Goal: Information Seeking & Learning: Compare options

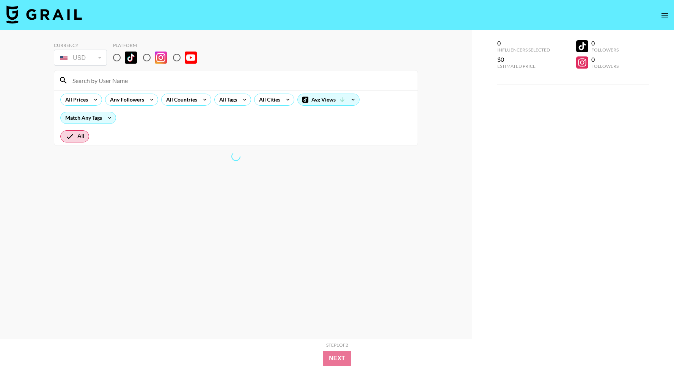
scroll to position [8, 0]
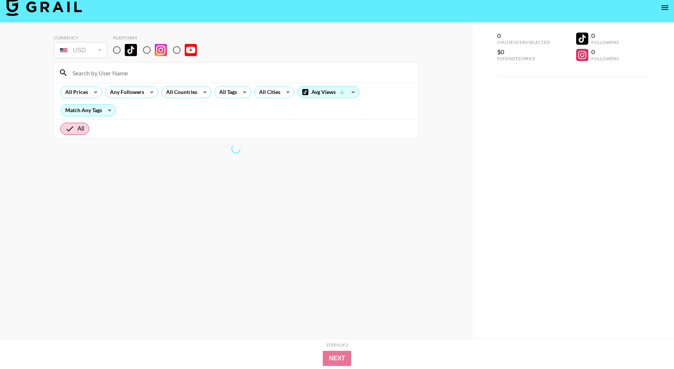
click at [339, 85] on section "All Prices Any Followers All Countries All Tags All Cities Avg Views Match Any …" at bounding box center [236, 101] width 364 height 76
click at [339, 92] on icon at bounding box center [342, 92] width 7 height 7
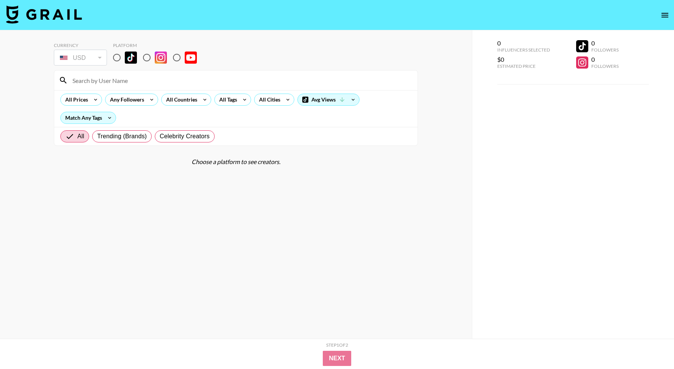
scroll to position [3, 0]
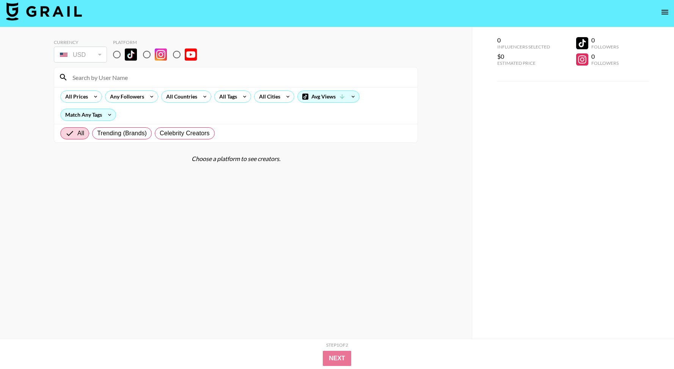
click at [142, 57] on input "radio" at bounding box center [147, 55] width 16 height 16
radio input "true"
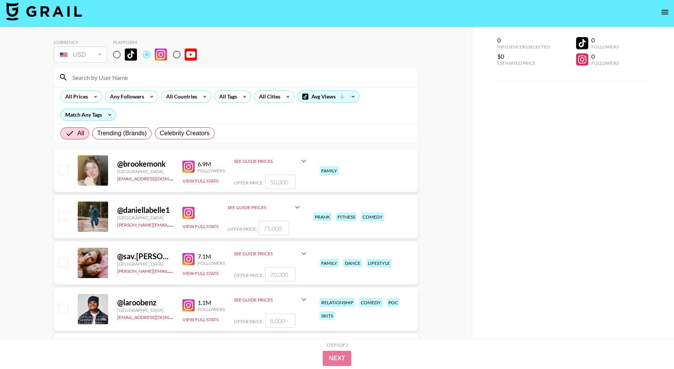
scroll to position [0, 0]
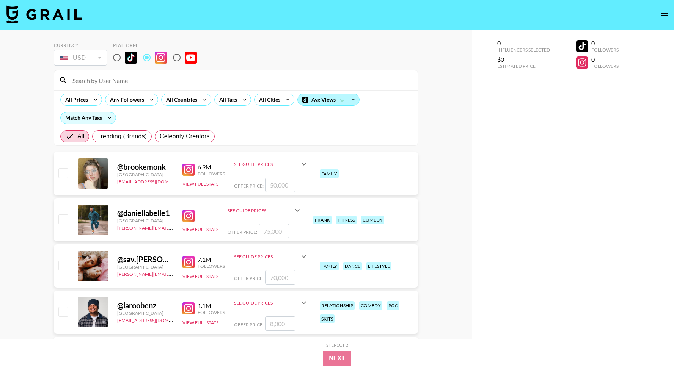
click at [319, 96] on div "Avg Views" at bounding box center [328, 99] width 61 height 11
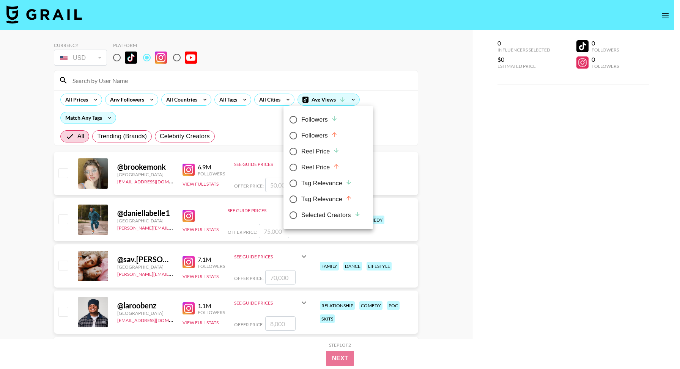
click at [339, 93] on div at bounding box center [340, 184] width 680 height 369
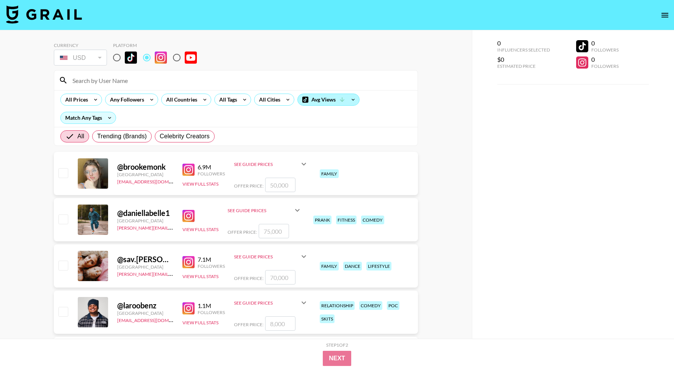
click at [336, 98] on div "Avg Views" at bounding box center [328, 99] width 61 height 11
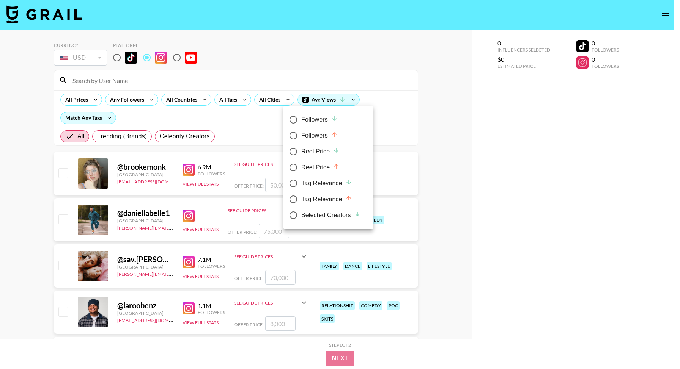
click at [380, 110] on div at bounding box center [340, 184] width 680 height 369
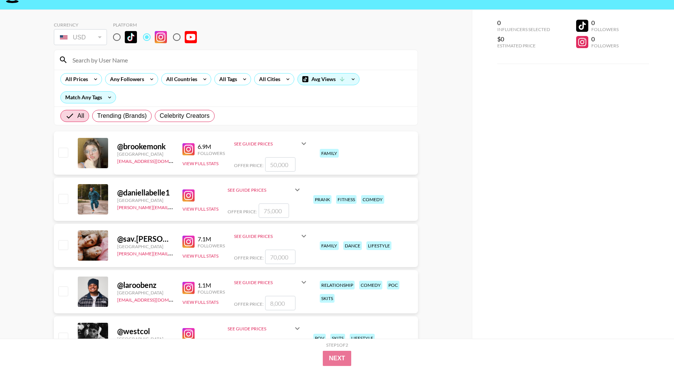
scroll to position [25, 0]
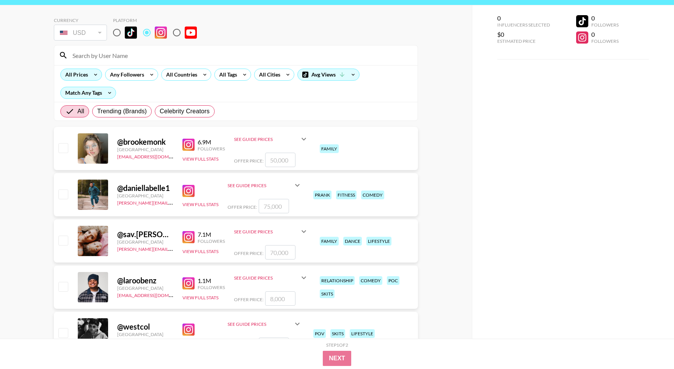
click at [83, 74] on div "All Prices" at bounding box center [75, 74] width 29 height 11
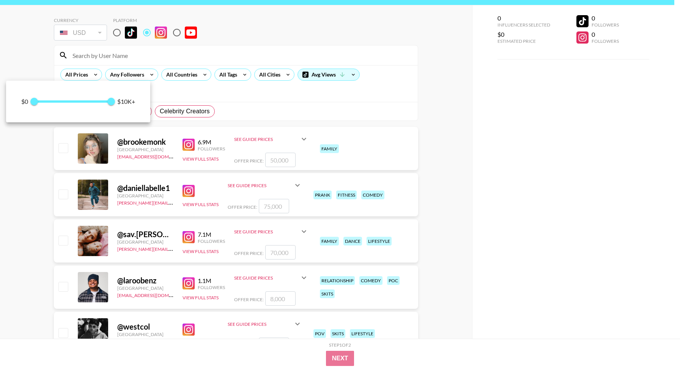
click at [111, 75] on div at bounding box center [340, 184] width 680 height 369
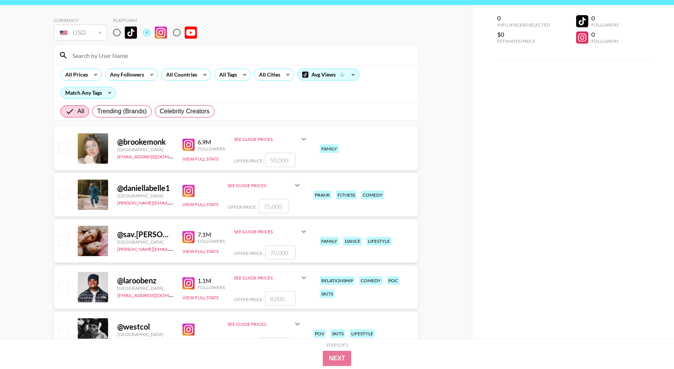
click at [127, 75] on div "Any Followers" at bounding box center [125, 74] width 40 height 11
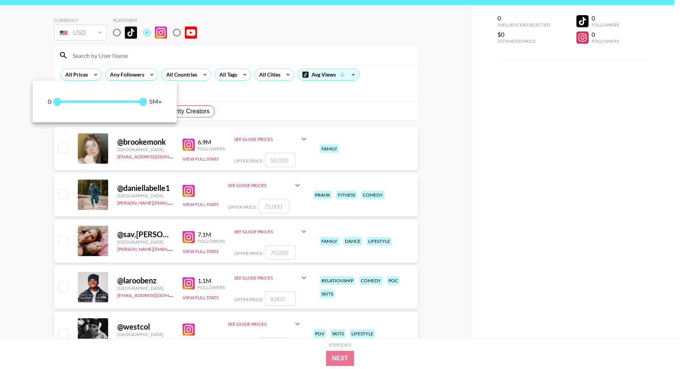
click at [183, 77] on div at bounding box center [340, 184] width 680 height 369
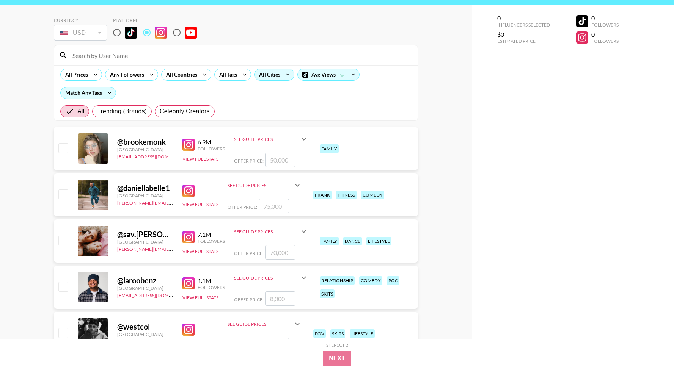
click at [276, 71] on div "All Cities" at bounding box center [267, 74] width 27 height 11
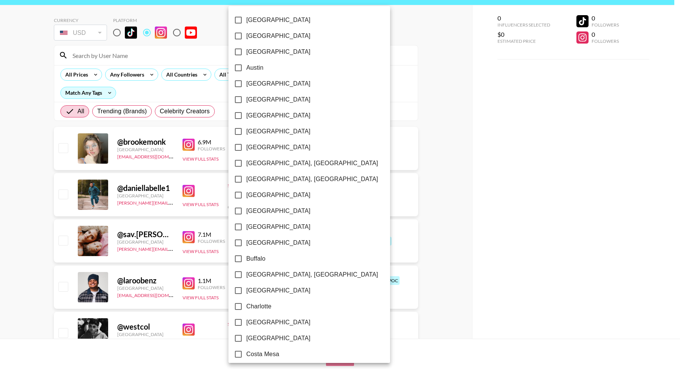
click at [259, 123] on label "[GEOGRAPHIC_DATA]" at bounding box center [304, 116] width 148 height 16
click at [246, 123] on input "[GEOGRAPHIC_DATA]" at bounding box center [238, 116] width 16 height 16
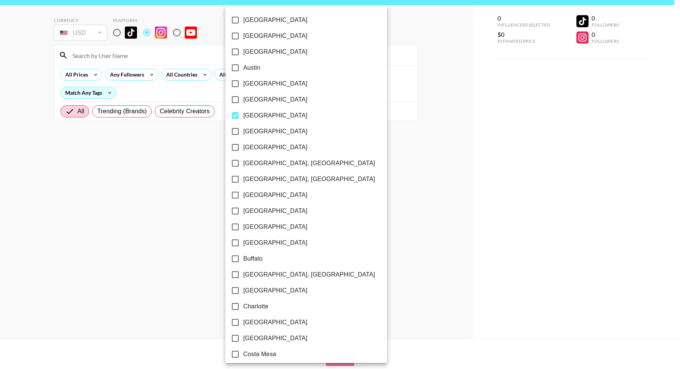
click at [259, 118] on span "[GEOGRAPHIC_DATA]" at bounding box center [275, 115] width 64 height 9
click at [243, 118] on input "[GEOGRAPHIC_DATA]" at bounding box center [235, 116] width 16 height 16
checkbox input "false"
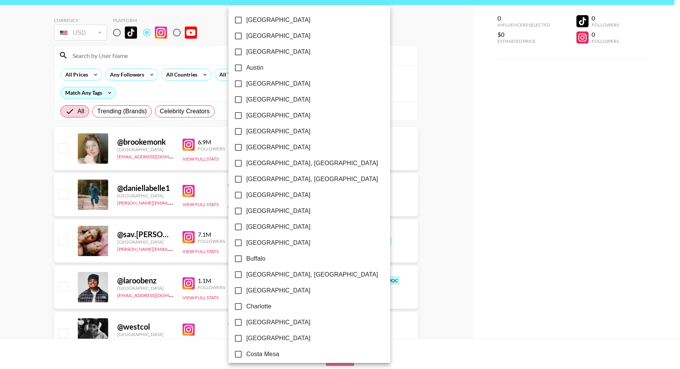
click at [349, 114] on div at bounding box center [340, 184] width 680 height 369
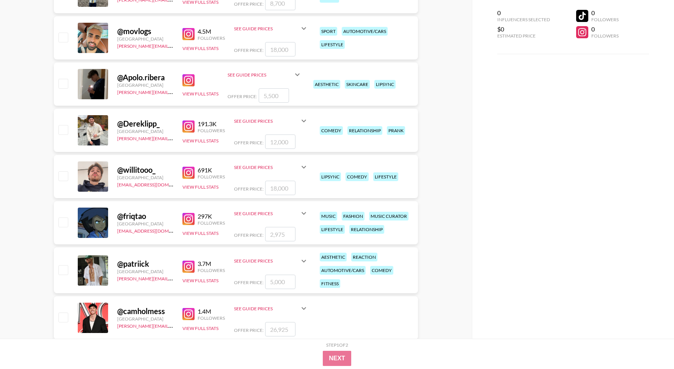
scroll to position [1207, 0]
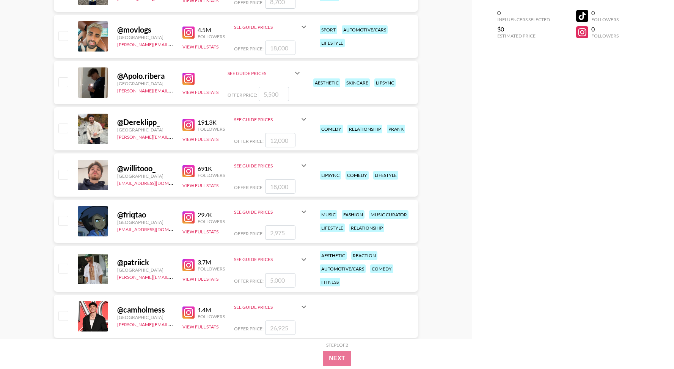
click at [270, 214] on div "See Guide Prices" at bounding box center [266, 212] width 65 height 6
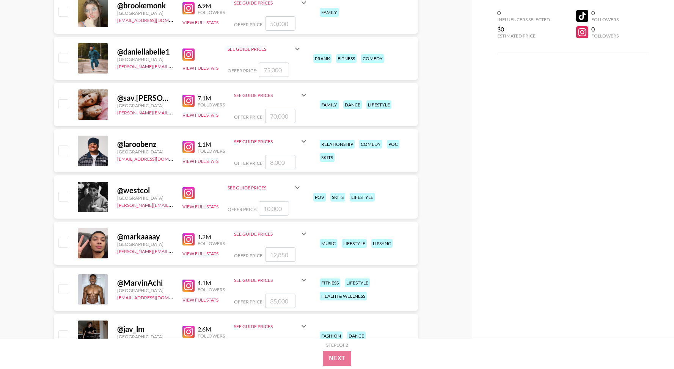
scroll to position [0, 0]
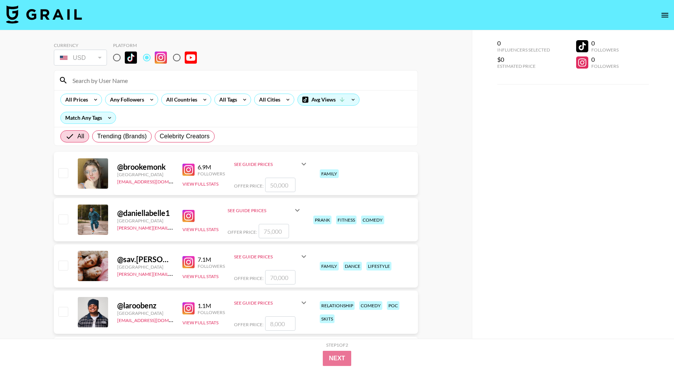
click at [294, 212] on icon at bounding box center [297, 210] width 9 height 9
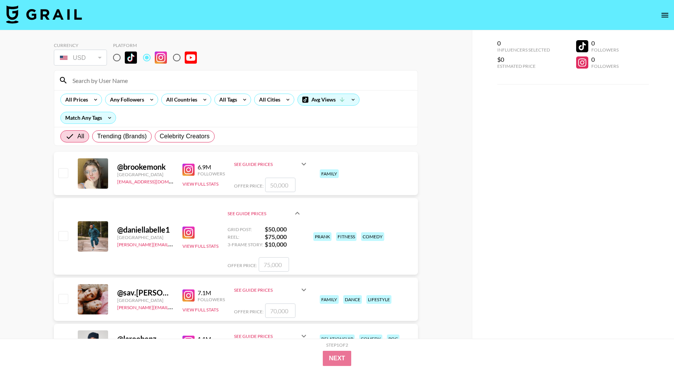
click at [297, 279] on div "@ sav.[PERSON_NAME] [GEOGRAPHIC_DATA] [PERSON_NAME][EMAIL_ADDRESS][DOMAIN_NAME]…" at bounding box center [236, 299] width 364 height 43
click at [301, 291] on icon at bounding box center [303, 290] width 9 height 9
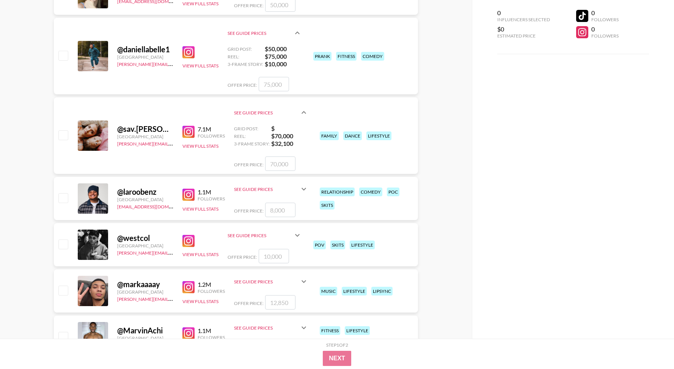
scroll to position [181, 0]
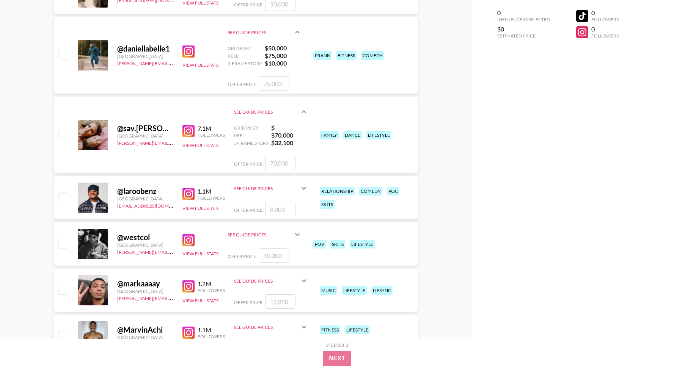
click at [302, 184] on icon at bounding box center [303, 188] width 9 height 9
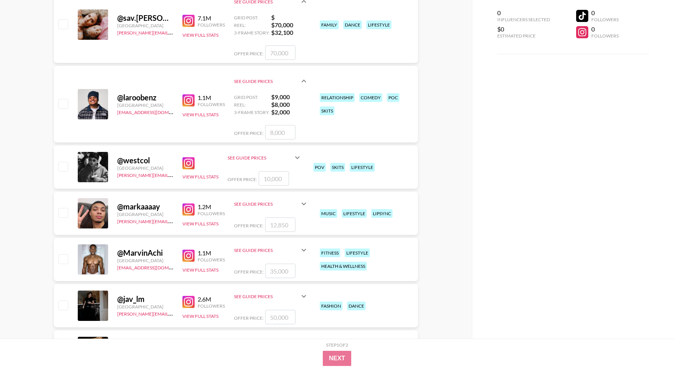
scroll to position [292, 0]
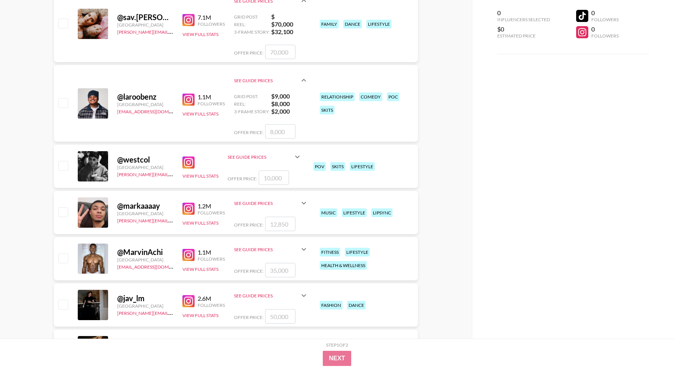
click at [305, 240] on div "@ MarvinAchi [GEOGRAPHIC_DATA] [EMAIL_ADDRESS][DOMAIN_NAME] 1.1M Followers View…" at bounding box center [236, 258] width 364 height 43
click at [303, 247] on icon at bounding box center [303, 249] width 9 height 9
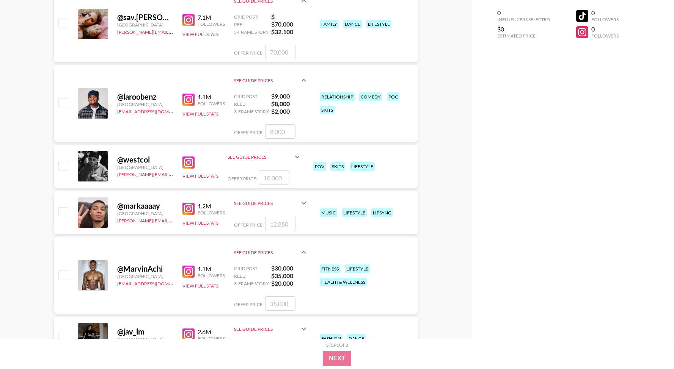
click at [300, 203] on icon at bounding box center [303, 203] width 9 height 9
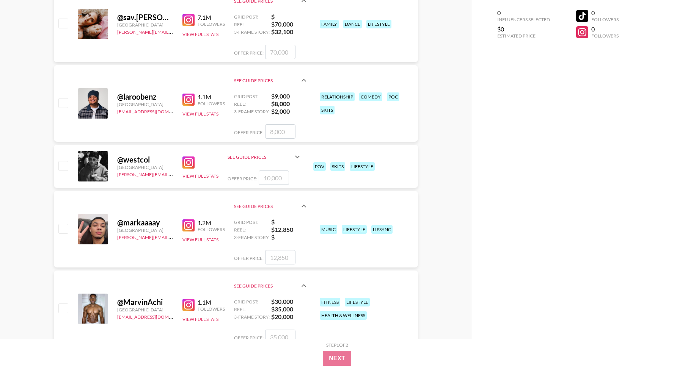
click at [297, 159] on icon at bounding box center [297, 156] width 9 height 9
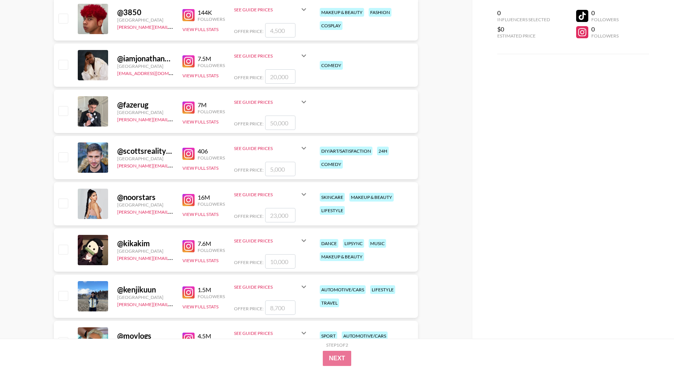
scroll to position [1104, 0]
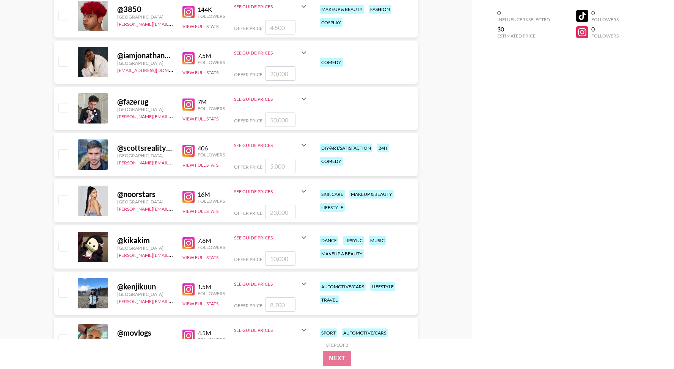
click at [305, 282] on icon at bounding box center [303, 284] width 9 height 9
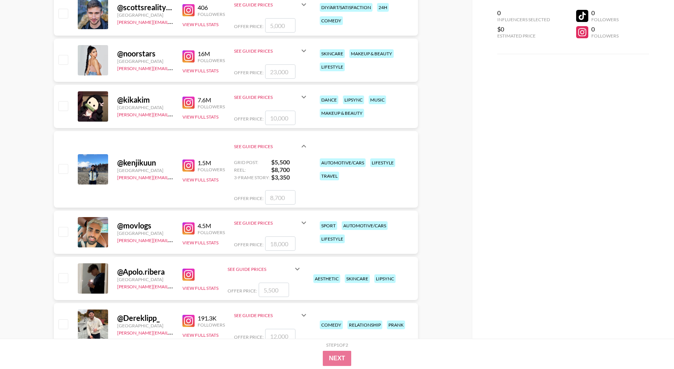
scroll to position [1280, 0]
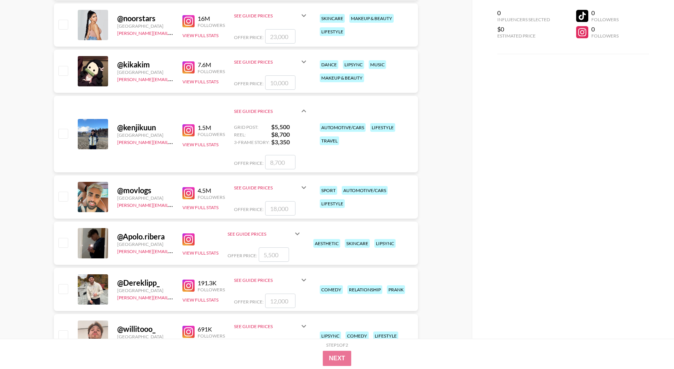
click at [314, 236] on div "@ Apolo.ribera [GEOGRAPHIC_DATA] [PERSON_NAME][EMAIL_ADDRESS][PERSON_NAME][DOMA…" at bounding box center [236, 243] width 364 height 43
click at [304, 234] on div "@ Apolo.ribera [GEOGRAPHIC_DATA] [PERSON_NAME][EMAIL_ADDRESS][PERSON_NAME][DOMA…" at bounding box center [236, 243] width 364 height 43
click at [296, 235] on icon at bounding box center [297, 233] width 9 height 9
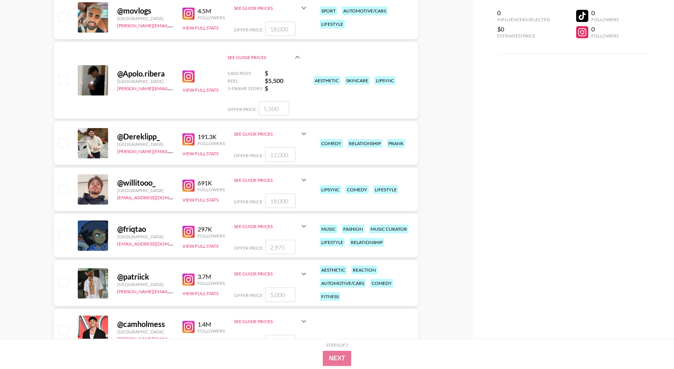
scroll to position [1460, 0]
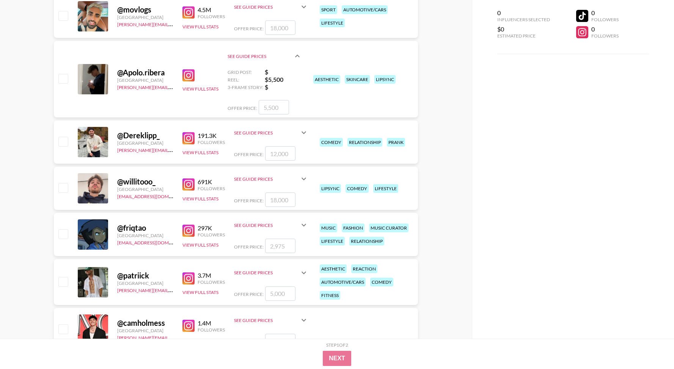
click at [300, 270] on icon at bounding box center [303, 273] width 9 height 9
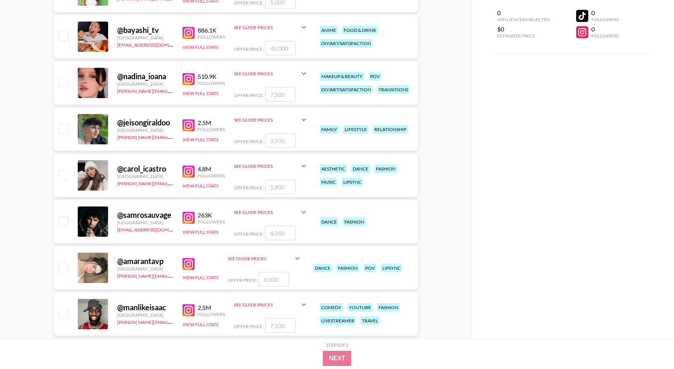
scroll to position [2121, 0]
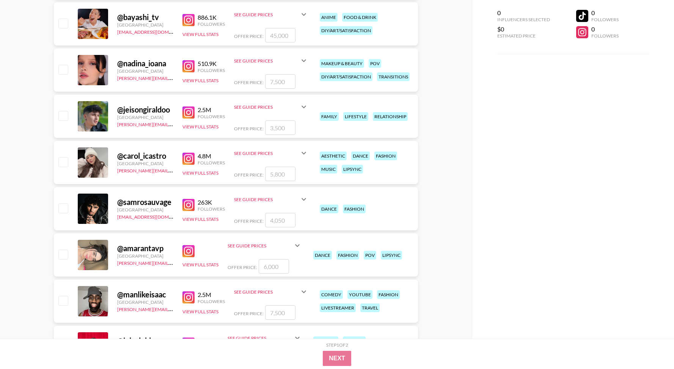
click at [301, 251] on div "See Guide Prices" at bounding box center [265, 246] width 74 height 18
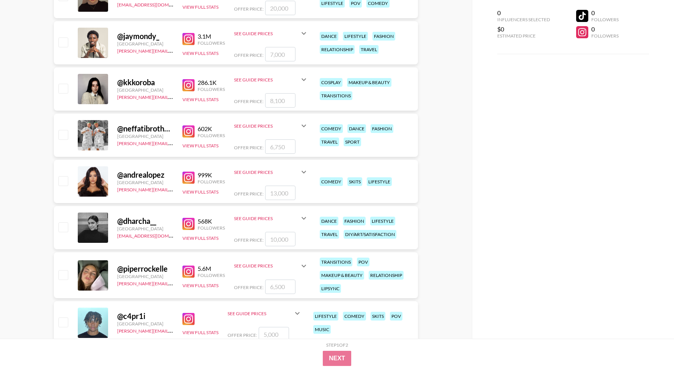
scroll to position [4541, 0]
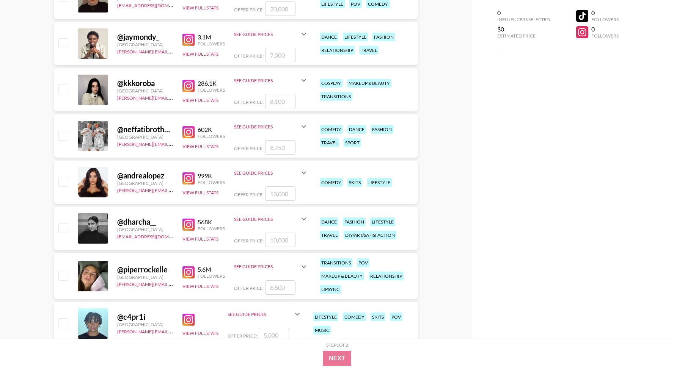
click at [295, 260] on div "See Guide Prices" at bounding box center [271, 267] width 74 height 18
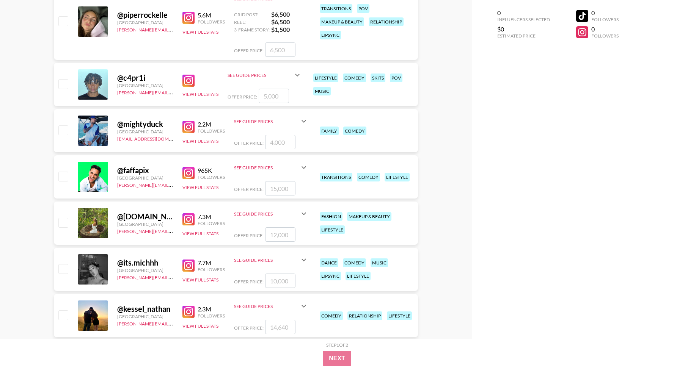
scroll to position [4811, 0]
